Goal: Information Seeking & Learning: Learn about a topic

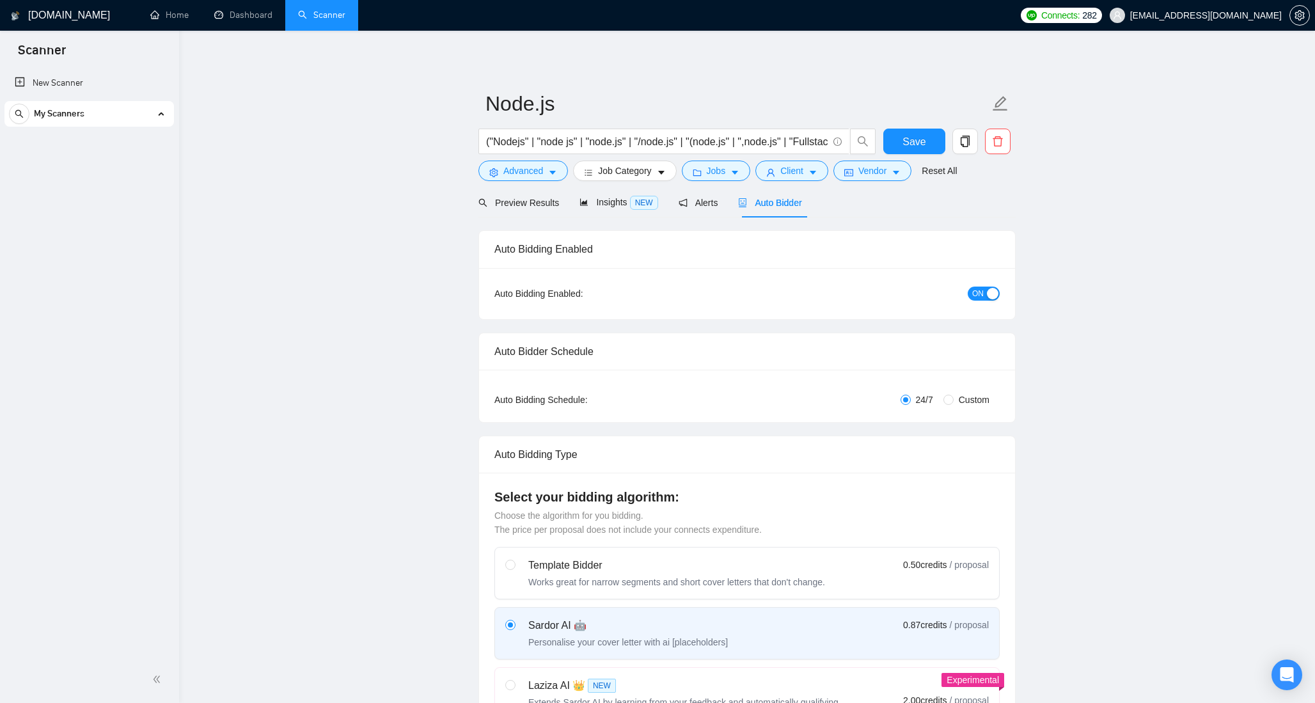
checkbox input "true"
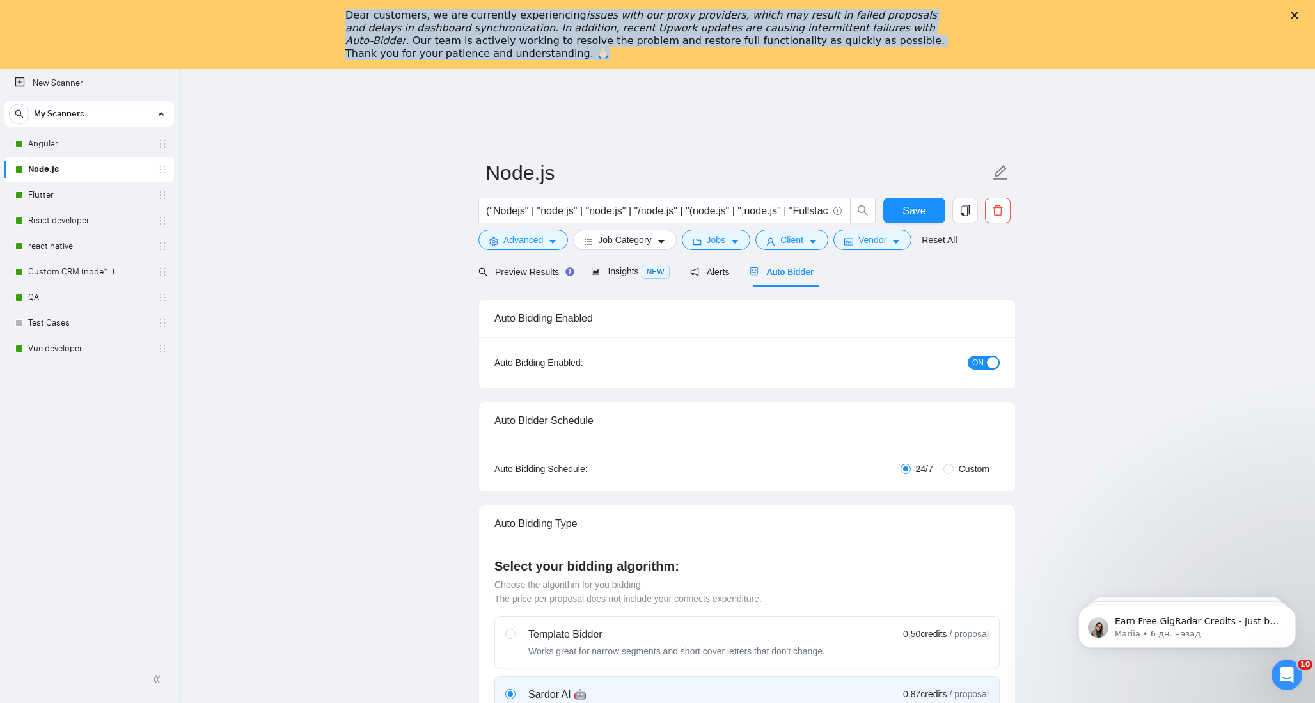
drag, startPoint x: 443, startPoint y: 56, endPoint x: 334, endPoint y: 15, distance: 117.0
click at [334, 15] on div "Dear customers, we are currently experiencing issues with our proxy providers, …" at bounding box center [657, 34] width 1315 height 59
copy div "Dear customers, we are currently experiencing issues with our proxy providers, …"
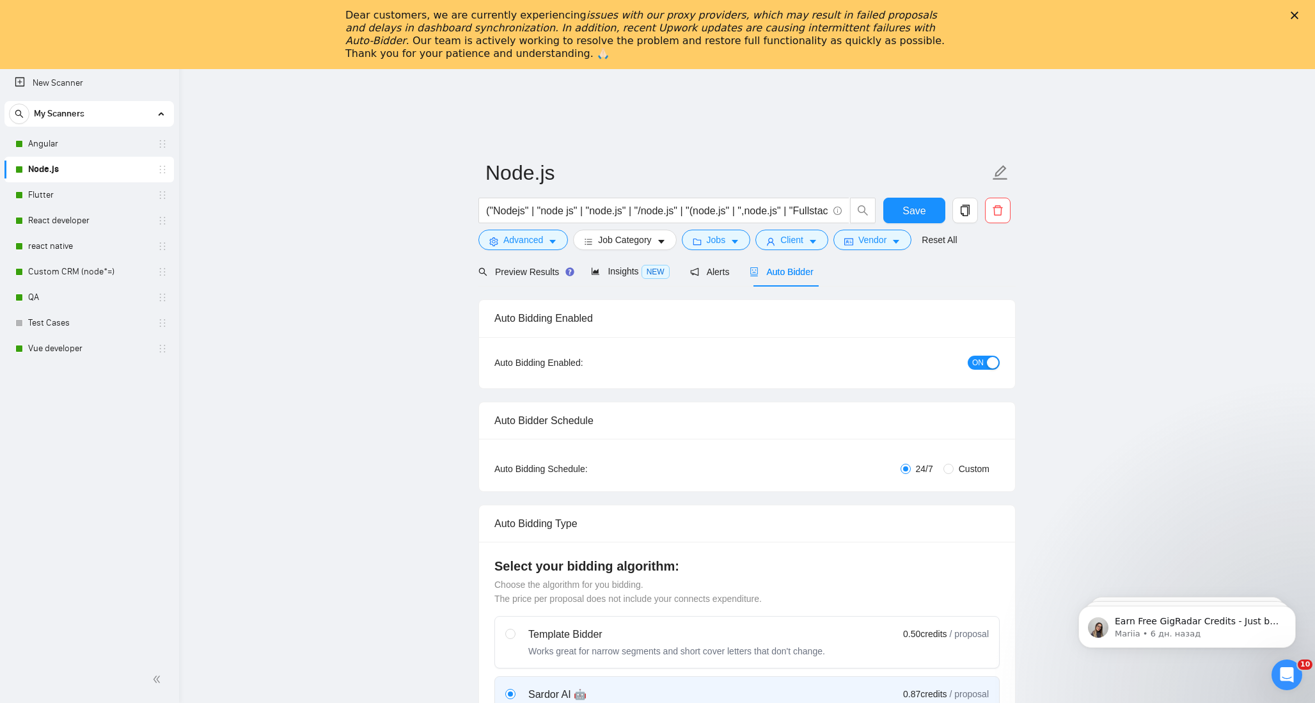
click at [1297, 18] on polygon "Закрыть" at bounding box center [1294, 16] width 8 height 8
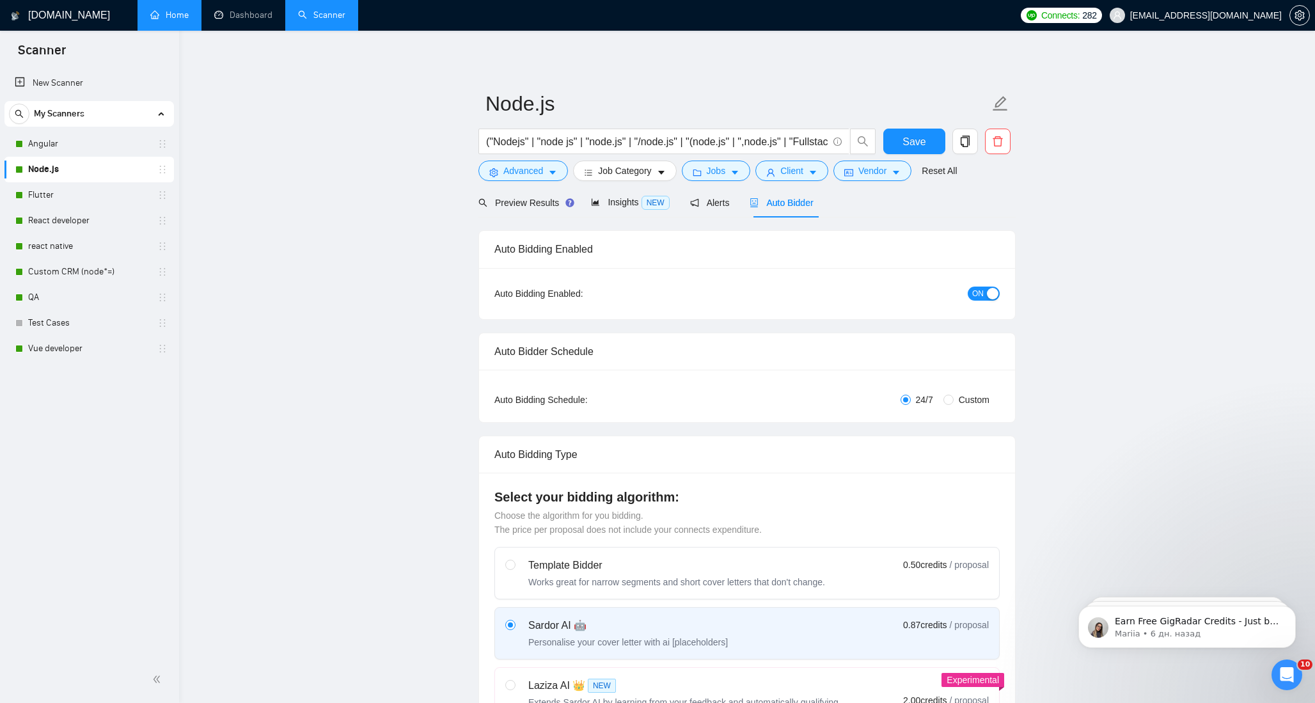
click at [168, 17] on link "Home" at bounding box center [169, 15] width 38 height 11
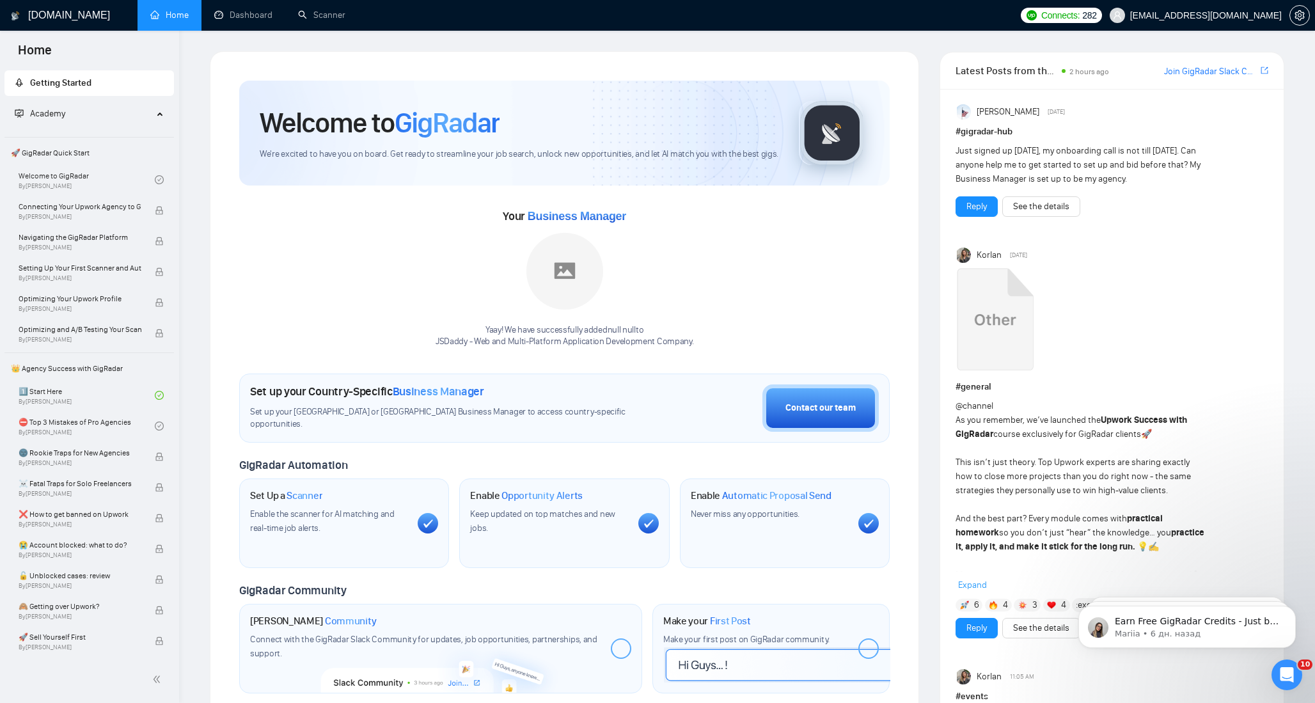
click at [86, 108] on span "Academy" at bounding box center [84, 114] width 138 height 26
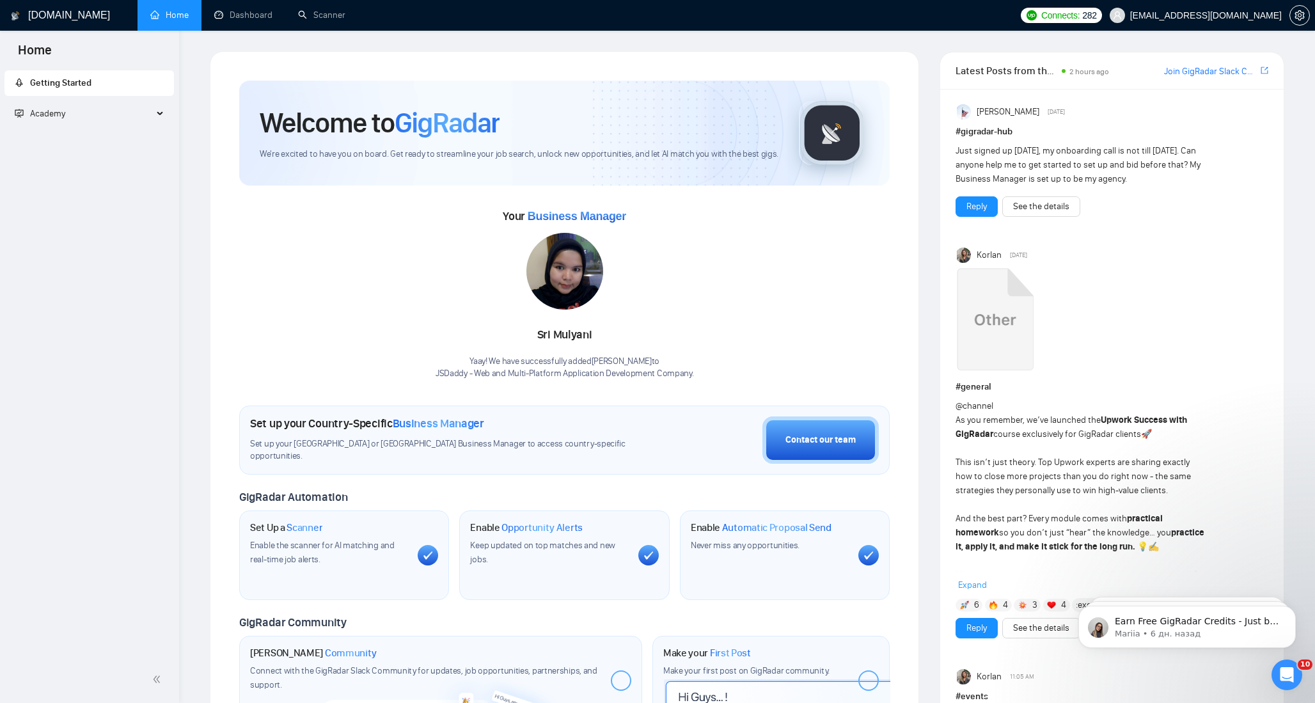
click at [86, 108] on span "Academy" at bounding box center [84, 114] width 138 height 26
